Goal: Task Accomplishment & Management: Manage account settings

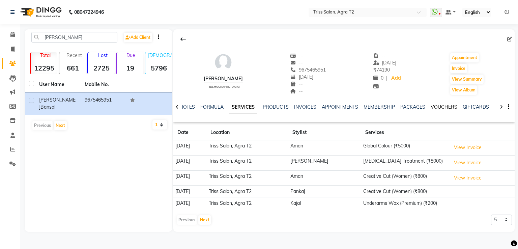
click at [446, 108] on link "VOUCHERS" at bounding box center [443, 107] width 27 height 6
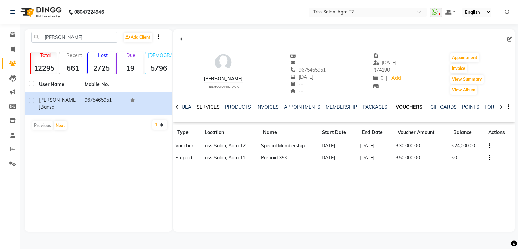
click at [208, 108] on link "SERVICES" at bounding box center [208, 107] width 23 height 6
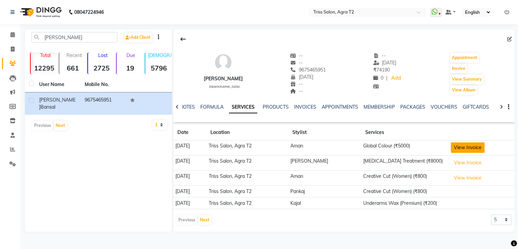
click at [456, 147] on button "View Invoice" at bounding box center [468, 147] width 34 height 10
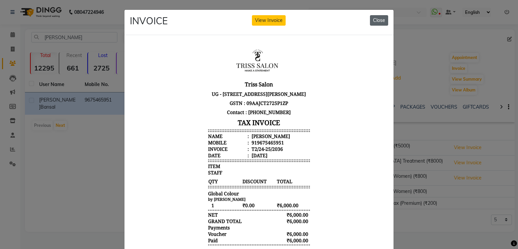
click at [375, 19] on button "Close" at bounding box center [379, 20] width 18 height 10
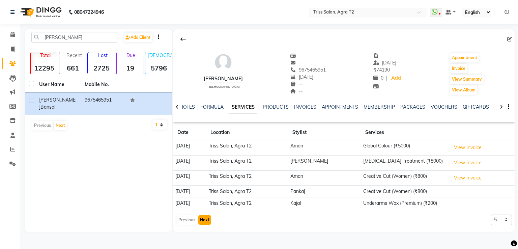
click at [208, 218] on button "Next" at bounding box center [204, 219] width 13 height 9
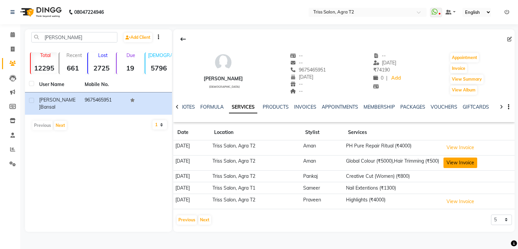
click at [469, 162] on button "View Invoice" at bounding box center [460, 162] width 34 height 10
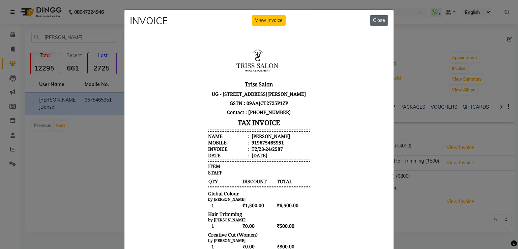
click at [379, 23] on button "Close" at bounding box center [379, 20] width 18 height 10
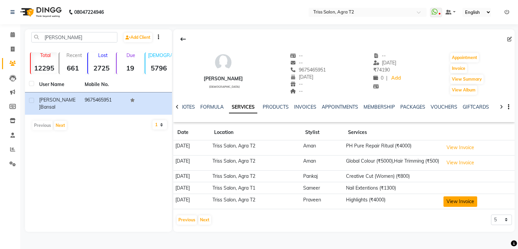
click at [465, 204] on button "View Invoice" at bounding box center [460, 201] width 34 height 10
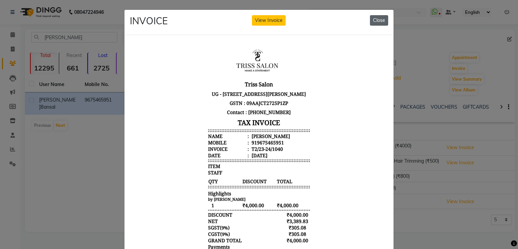
click at [382, 21] on button "Close" at bounding box center [379, 20] width 18 height 10
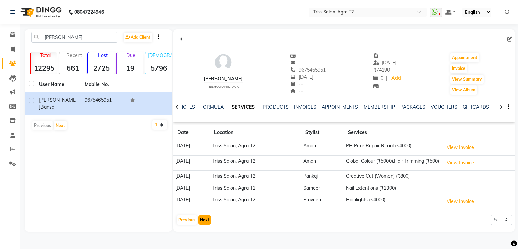
click at [207, 224] on button "Next" at bounding box center [204, 219] width 13 height 9
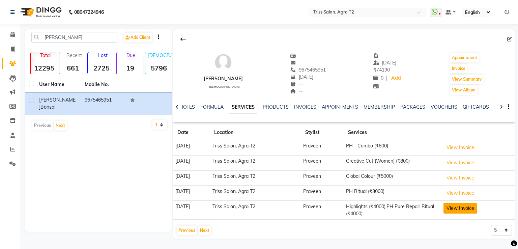
click at [458, 205] on button "View Invoice" at bounding box center [460, 208] width 34 height 10
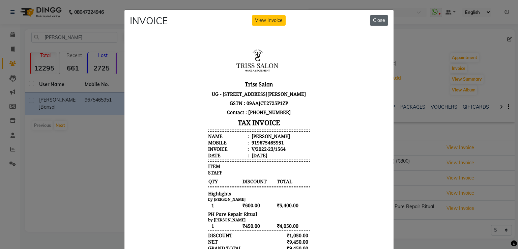
click at [380, 18] on button "Close" at bounding box center [379, 20] width 18 height 10
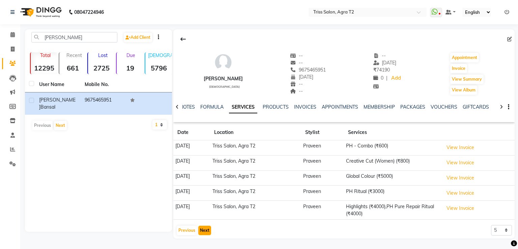
click at [206, 227] on button "Next" at bounding box center [204, 230] width 13 height 9
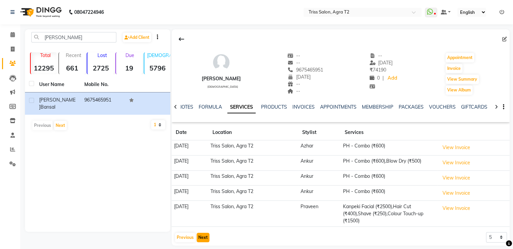
click at [206, 236] on button "Next" at bounding box center [203, 237] width 13 height 9
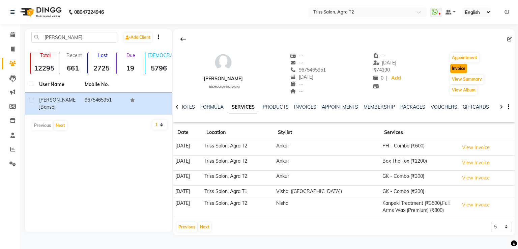
click at [456, 69] on button "Invoice" at bounding box center [458, 68] width 17 height 9
select select "service"
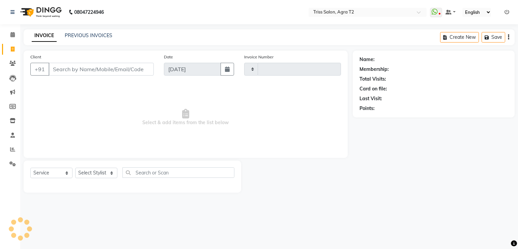
type input "2258"
select select "4301"
type input "9675465951"
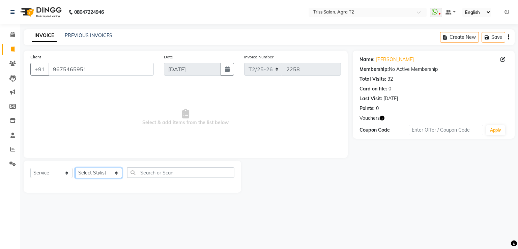
click at [102, 172] on select "Select Stylist Abhishek Aman Ayush Hema Huma Kajal Karan Kavya Chauhan Mohd. Ka…" at bounding box center [98, 173] width 47 height 10
select select "33013"
click at [75, 168] on select "Select Stylist Abhishek Aman Ayush Hema Huma Kajal Karan Kavya Chauhan Mohd. Ka…" at bounding box center [98, 173] width 47 height 10
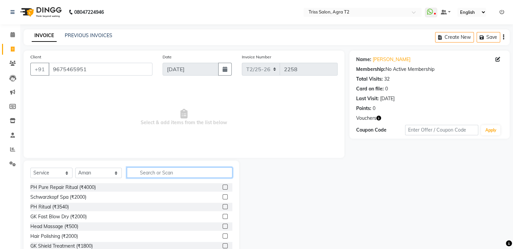
click at [142, 170] on input "text" at bounding box center [179, 172] width 105 height 10
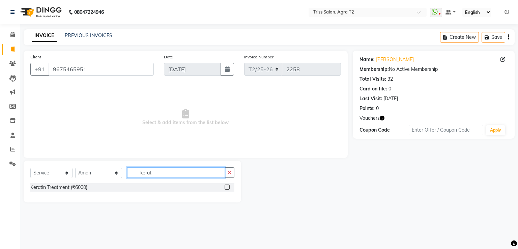
type input "kerat"
click at [228, 188] on label at bounding box center [226, 186] width 5 height 5
click at [228, 188] on input "checkbox" at bounding box center [226, 187] width 4 height 4
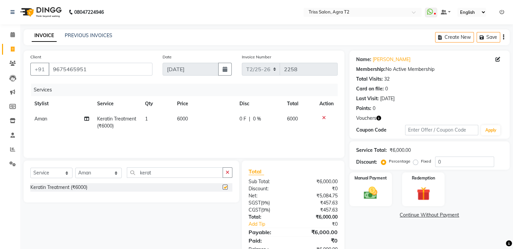
checkbox input "false"
click at [178, 118] on span "6000" at bounding box center [182, 119] width 11 height 6
select select "33013"
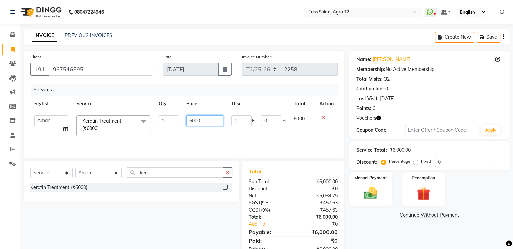
click at [191, 120] on input "6000" at bounding box center [204, 120] width 37 height 10
type input "10000"
click at [194, 133] on td "10000" at bounding box center [204, 125] width 45 height 29
select select "33013"
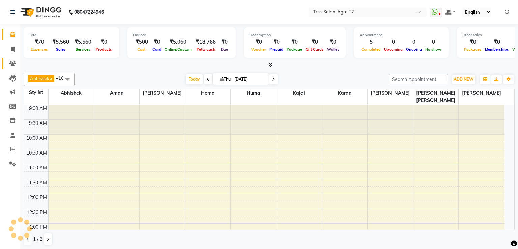
click at [11, 60] on span at bounding box center [13, 64] width 12 height 8
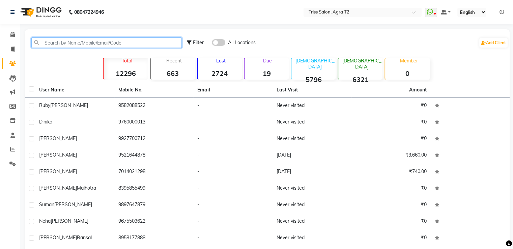
click at [35, 40] on input "text" at bounding box center [106, 42] width 150 height 10
paste input "9112223120"
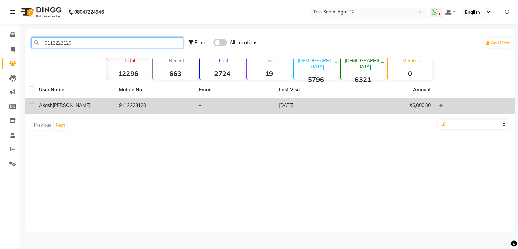
type input "9112223120"
click at [129, 106] on td "9112223120" at bounding box center [155, 106] width 80 height 17
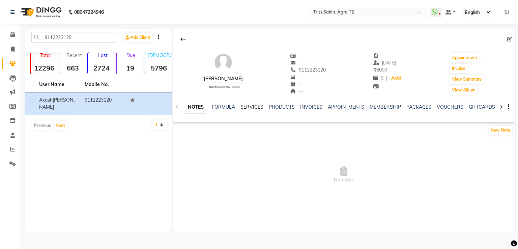
click at [249, 107] on link "SERVICES" at bounding box center [251, 107] width 23 height 6
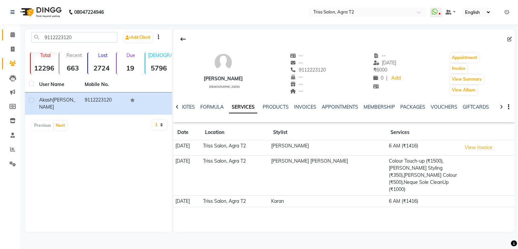
click at [11, 31] on link "Calendar" at bounding box center [10, 34] width 16 height 11
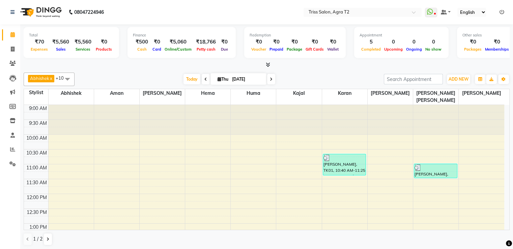
click at [15, 56] on li "Invoice" at bounding box center [10, 49] width 20 height 14
click at [16, 65] on span at bounding box center [13, 64] width 12 height 8
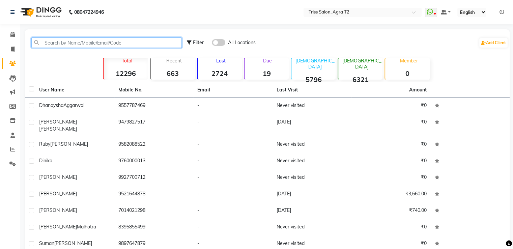
click at [45, 40] on input "text" at bounding box center [106, 42] width 150 height 10
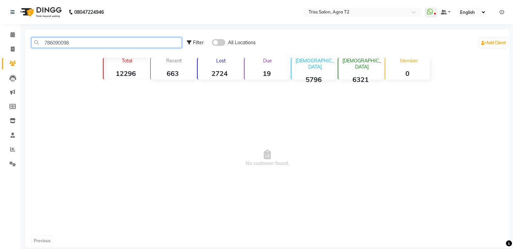
click at [59, 45] on input "786090098" at bounding box center [106, 42] width 150 height 10
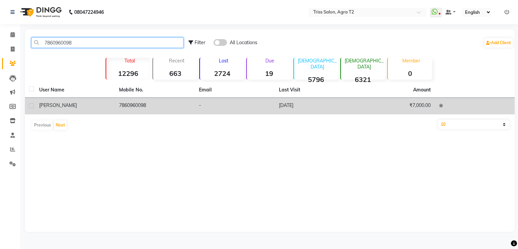
type input "7860960098"
click at [140, 103] on td "7860960098" at bounding box center [155, 106] width 80 height 17
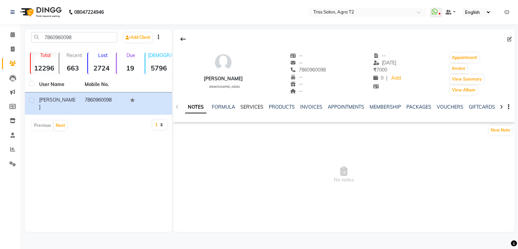
click at [251, 106] on link "SERVICES" at bounding box center [251, 107] width 23 height 6
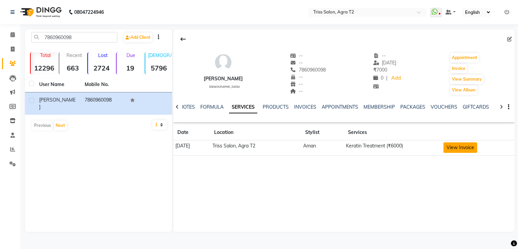
click at [465, 146] on button "View Invoice" at bounding box center [460, 147] width 34 height 10
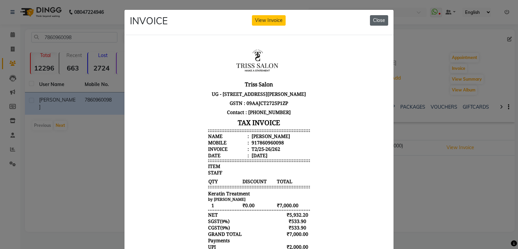
click at [375, 24] on button "Close" at bounding box center [379, 20] width 18 height 10
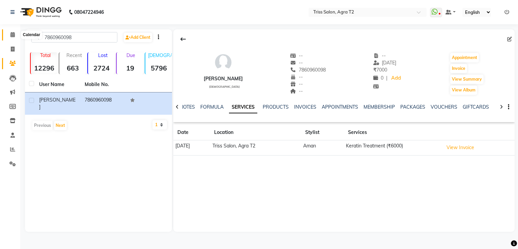
click at [15, 34] on span at bounding box center [13, 35] width 12 height 8
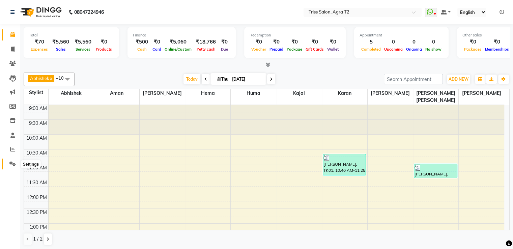
click at [11, 165] on icon at bounding box center [12, 163] width 6 height 5
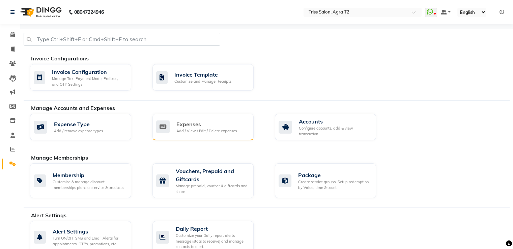
click at [212, 137] on div "Expenses Add / View / Edit / Delete expenses" at bounding box center [202, 127] width 101 height 27
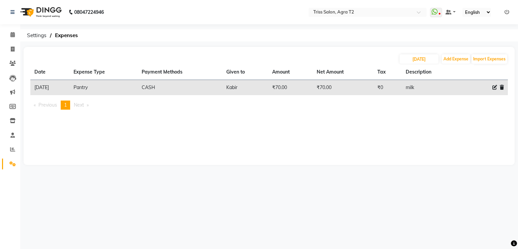
click at [495, 89] on icon at bounding box center [494, 87] width 5 height 5
select select "1120"
select select "1"
select select "2533"
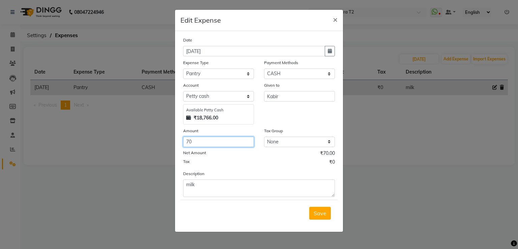
click at [189, 143] on input "70" at bounding box center [218, 142] width 71 height 10
type input "90"
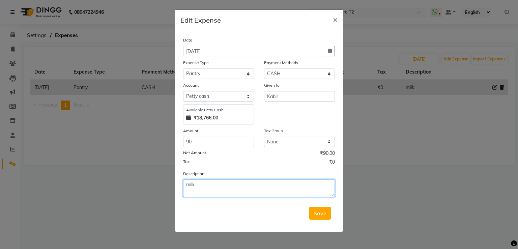
click at [204, 187] on textarea "milk" at bounding box center [259, 188] width 152 height 18
type textarea "milk & ginger"
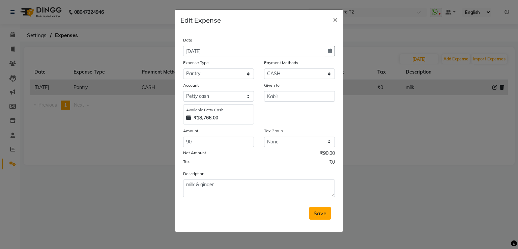
click at [314, 219] on button "Save" at bounding box center [320, 213] width 22 height 13
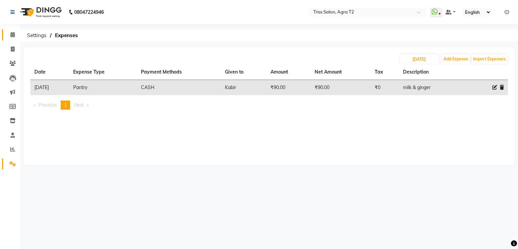
click at [12, 35] on icon at bounding box center [12, 34] width 4 height 5
